Goal: Transaction & Acquisition: Purchase product/service

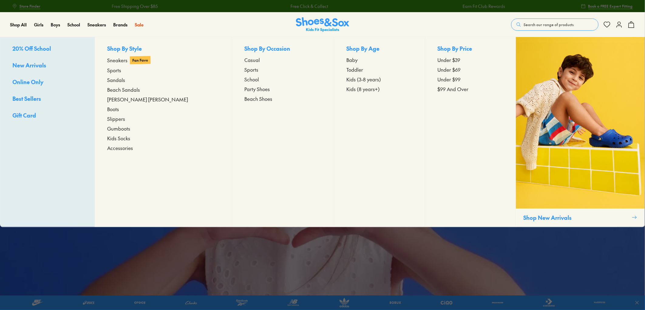
click at [41, 67] on span "New Arrivals" at bounding box center [29, 65] width 34 height 8
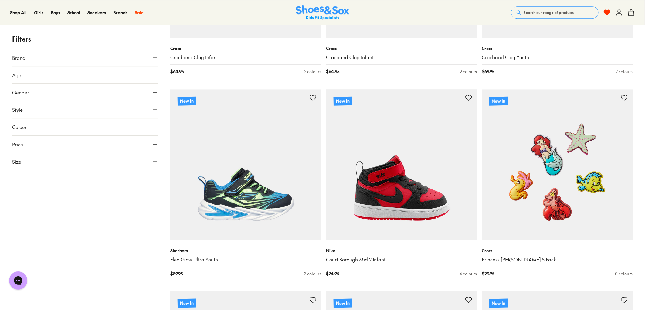
scroll to position [708, 0]
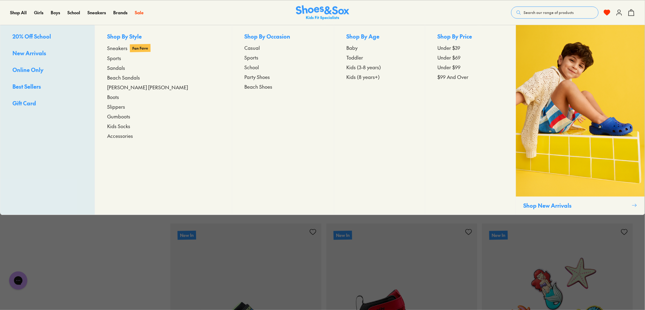
click at [129, 137] on span "Accessories" at bounding box center [120, 135] width 26 height 7
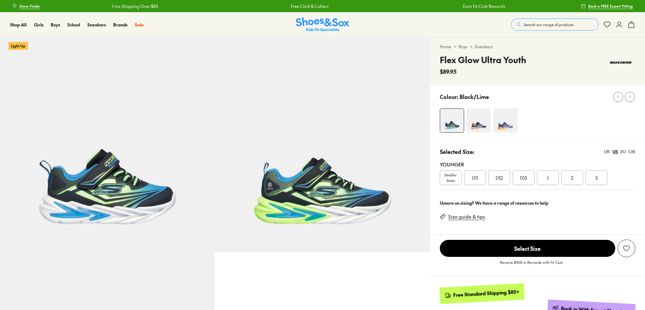
select select "*"
click at [456, 175] on span "Smaller Sizes" at bounding box center [450, 177] width 21 height 11
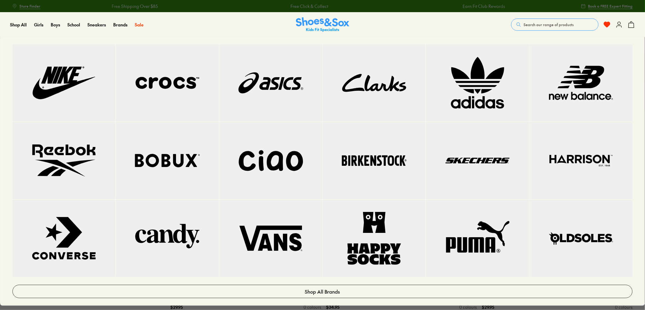
click at [172, 67] on img at bounding box center [167, 82] width 79 height 53
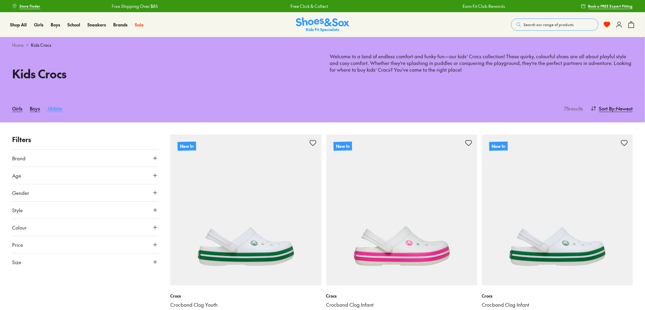
click at [47, 106] on link "Jibbitz" at bounding box center [54, 108] width 15 height 13
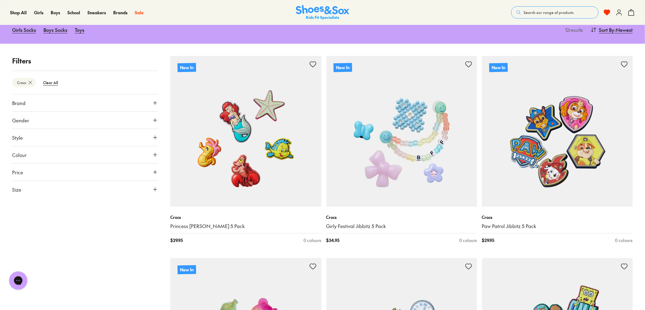
scroll to position [67, 0]
click at [536, 108] on img at bounding box center [557, 130] width 151 height 151
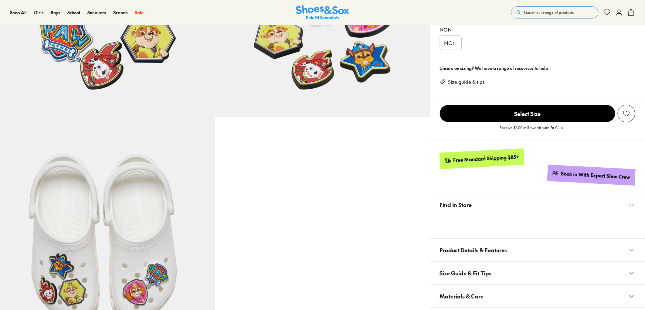
select select "*"
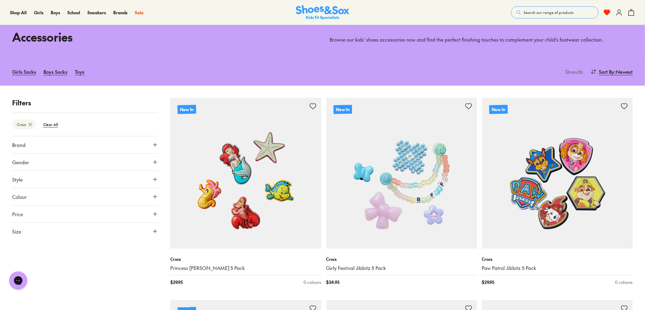
click at [398, 158] on img at bounding box center [401, 173] width 151 height 151
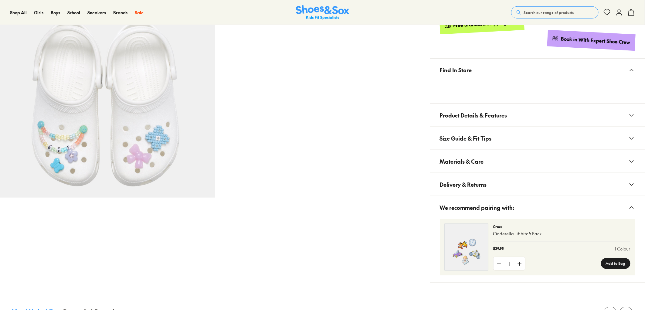
select select "*"
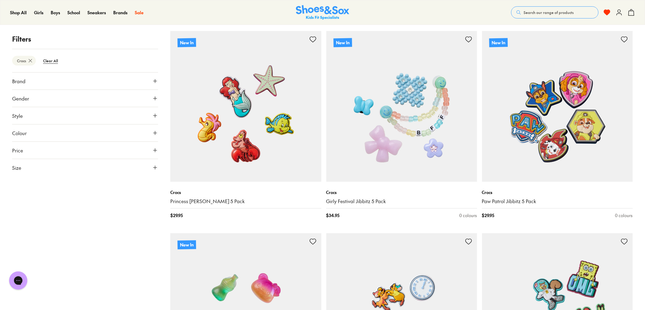
scroll to position [92, 0]
click at [245, 134] on img at bounding box center [245, 105] width 151 height 151
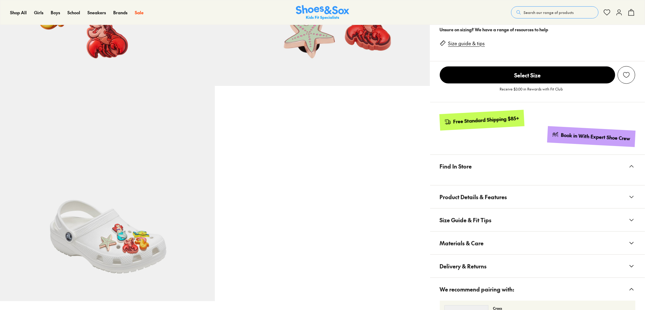
scroll to position [236, 0]
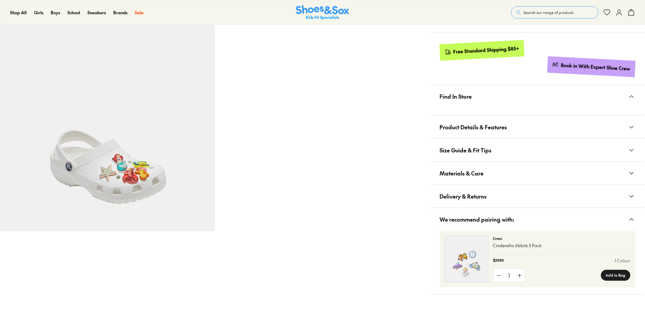
select select "*"
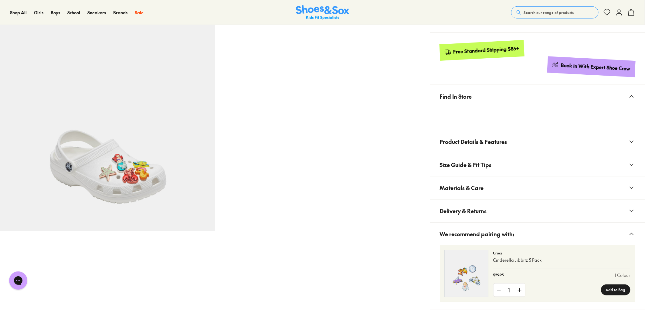
scroll to position [0, 0]
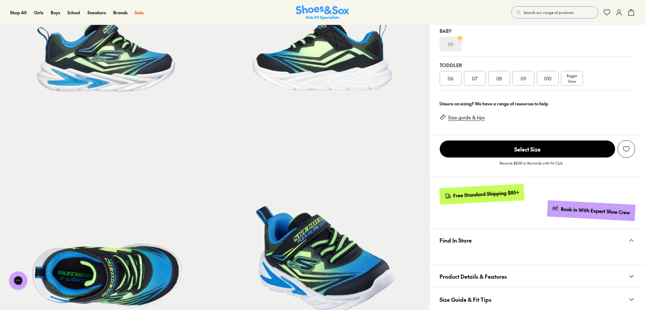
select select "*"
